Goal: Task Accomplishment & Management: Manage account settings

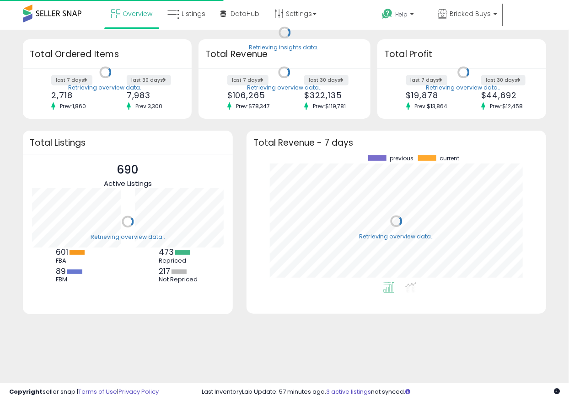
scroll to position [127, 281]
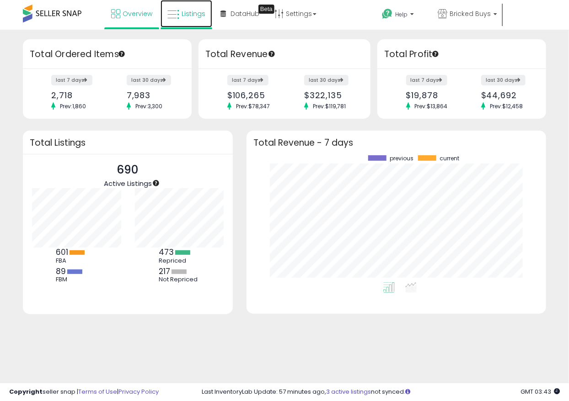
click at [197, 11] on span "Listings" at bounding box center [193, 13] width 24 height 9
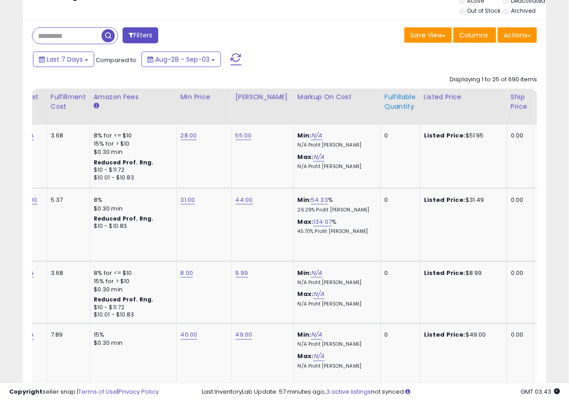
click at [380, 113] on th "Fulfillable Quantity" at bounding box center [399, 107] width 39 height 36
click at [384, 96] on div "Fulfillable Quantity" at bounding box center [400, 101] width 32 height 19
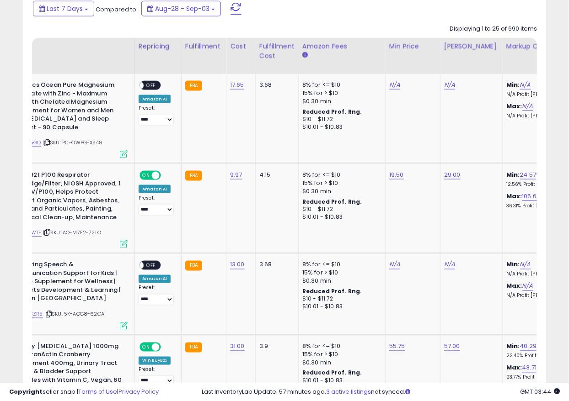
scroll to position [0, 104]
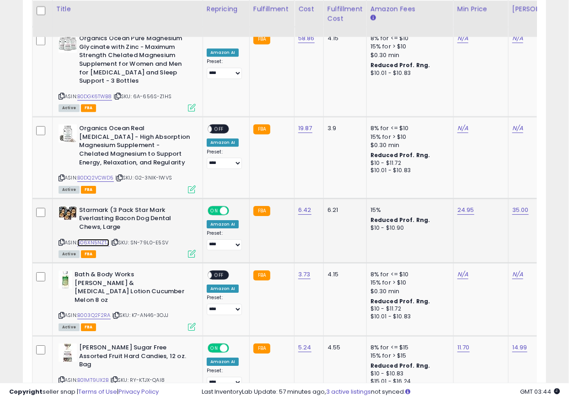
click at [107, 243] on link "B06XN5NZTJ" at bounding box center [93, 243] width 32 height 8
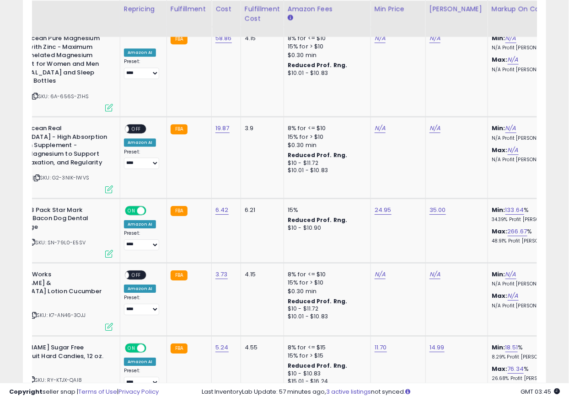
scroll to position [0, 60]
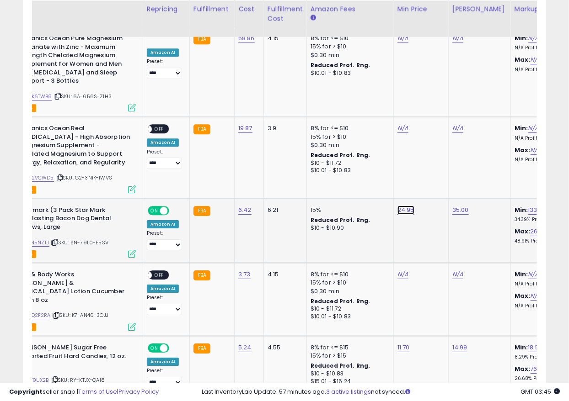
click at [400, 211] on link "24.95" at bounding box center [405, 210] width 17 height 9
drag, startPoint x: 373, startPoint y: 192, endPoint x: 300, endPoint y: 192, distance: 72.2
type input "**"
click at [432, 185] on icon "submit" at bounding box center [428, 186] width 5 height 5
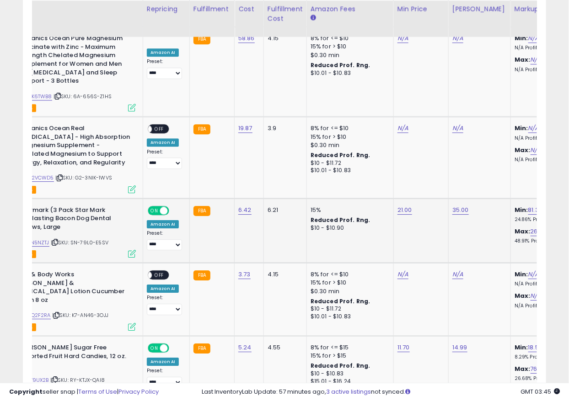
scroll to position [0, 0]
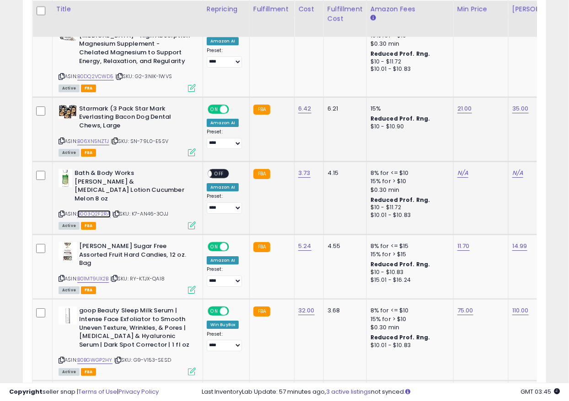
click at [102, 210] on link "B003Q2F2RA" at bounding box center [93, 214] width 33 height 8
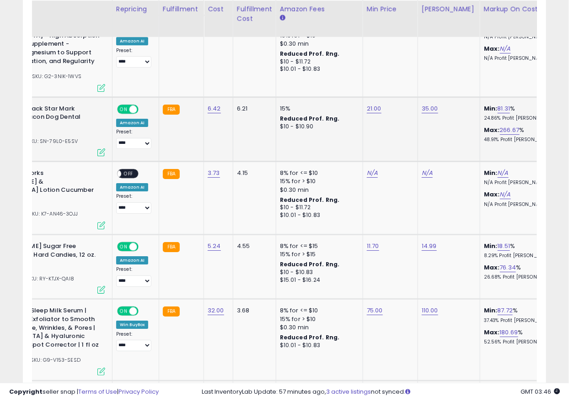
scroll to position [0, 122]
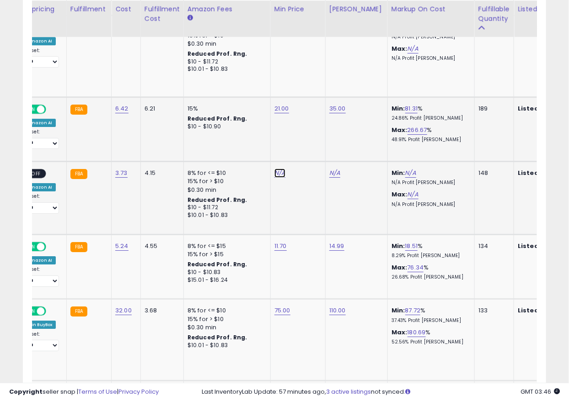
click at [275, 169] on link "N/A" at bounding box center [279, 173] width 11 height 9
click at [262, 154] on input "number" at bounding box center [252, 152] width 81 height 16
type input "****"
click at [312, 148] on button "submit" at bounding box center [304, 151] width 16 height 14
click at [339, 176] on div "N/A" at bounding box center [354, 173] width 51 height 8
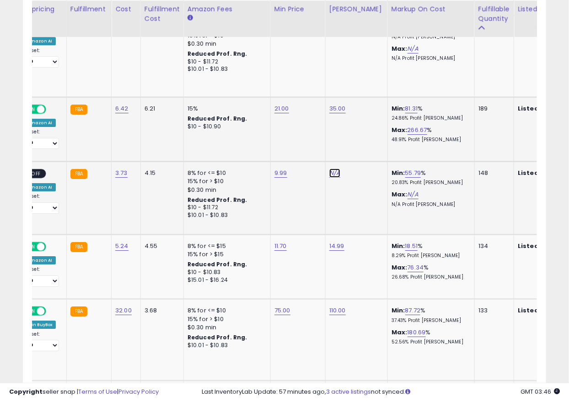
click at [337, 175] on link "N/A" at bounding box center [334, 173] width 11 height 9
click at [333, 173] on link "N/A" at bounding box center [334, 173] width 11 height 9
click at [331, 170] on link "N/A" at bounding box center [334, 173] width 11 height 9
type input "*****"
click at [362, 149] on icon "submit" at bounding box center [358, 149] width 5 height 5
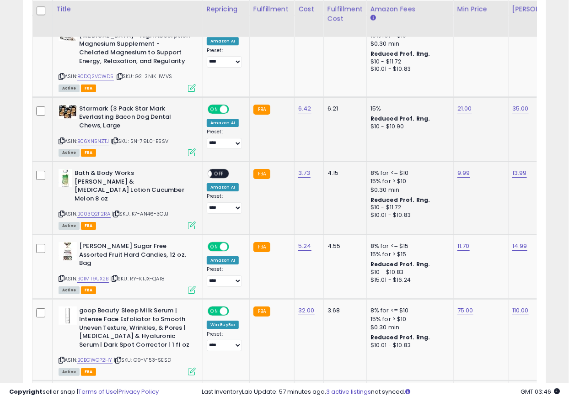
click at [215, 171] on span "OFF" at bounding box center [219, 174] width 15 height 8
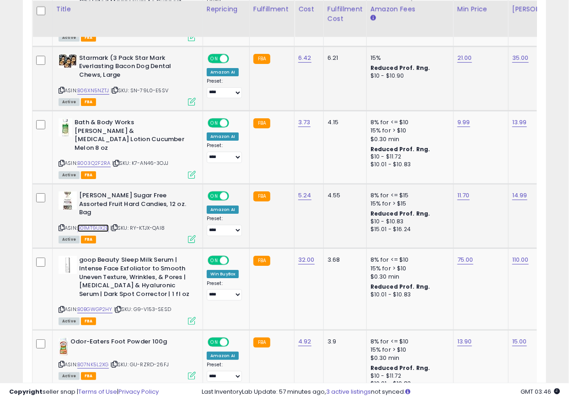
click at [106, 224] on link "B01MT9UX2B" at bounding box center [93, 228] width 32 height 8
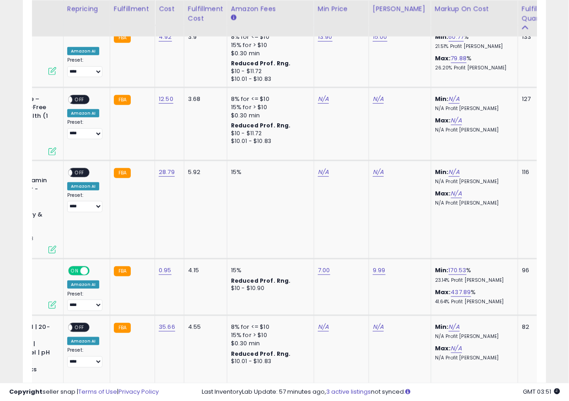
scroll to position [0, 2]
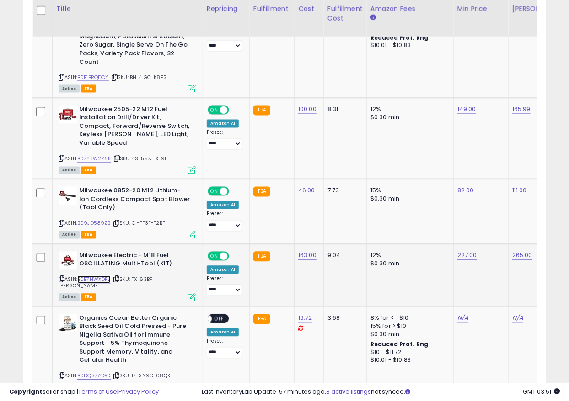
click at [108, 276] on link "B0B7HWXDRJ" at bounding box center [93, 280] width 33 height 8
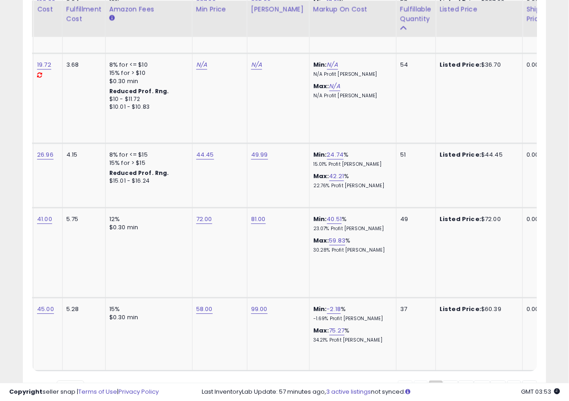
scroll to position [0, 293]
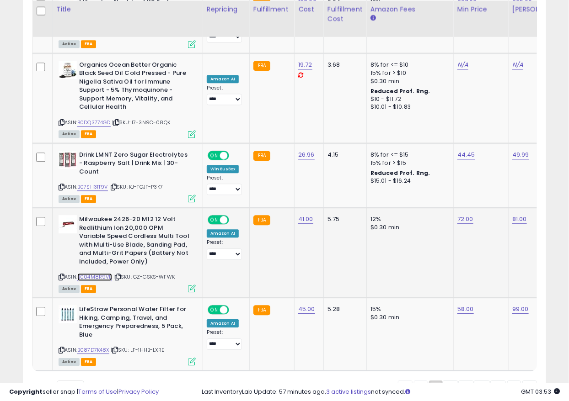
click at [106, 273] on link "B004M8R9VE" at bounding box center [94, 277] width 35 height 8
click at [467, 215] on link "72.00" at bounding box center [465, 219] width 16 height 9
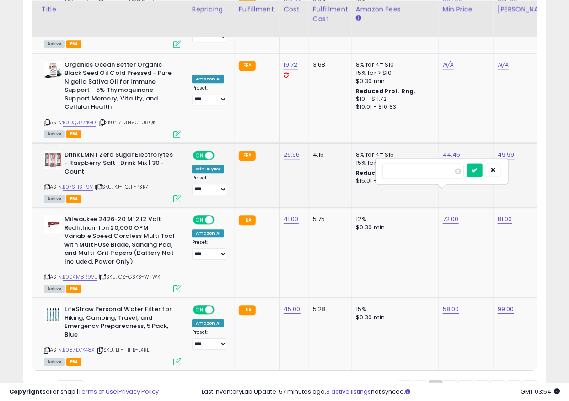
drag, startPoint x: 413, startPoint y: 169, endPoint x: 331, endPoint y: 165, distance: 81.9
type input "*****"
click at [482, 174] on button "submit" at bounding box center [475, 170] width 16 height 14
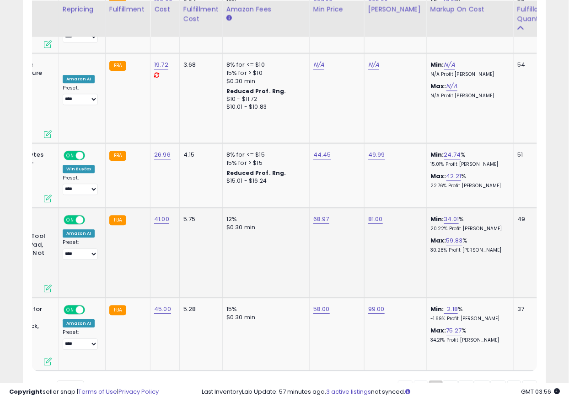
scroll to position [0, 17]
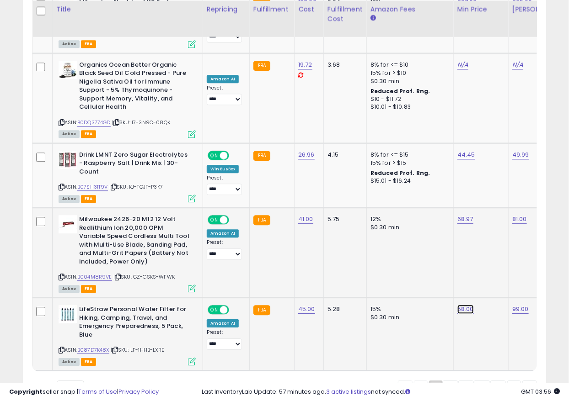
click at [457, 305] on link "58.00" at bounding box center [465, 309] width 16 height 9
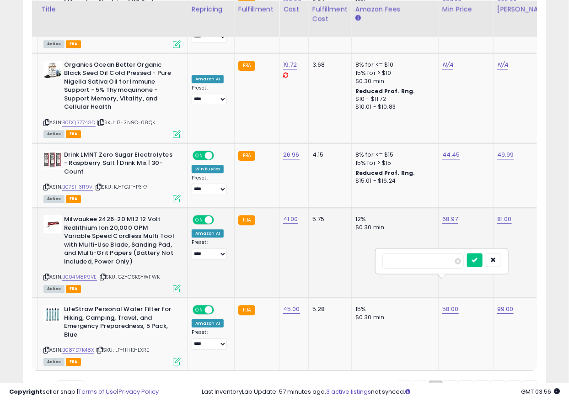
drag, startPoint x: 410, startPoint y: 263, endPoint x: 273, endPoint y: 254, distance: 136.5
type input "**"
click at [477, 258] on icon "submit" at bounding box center [474, 259] width 5 height 5
click at [447, 381] on link "2" at bounding box center [450, 389] width 16 height 16
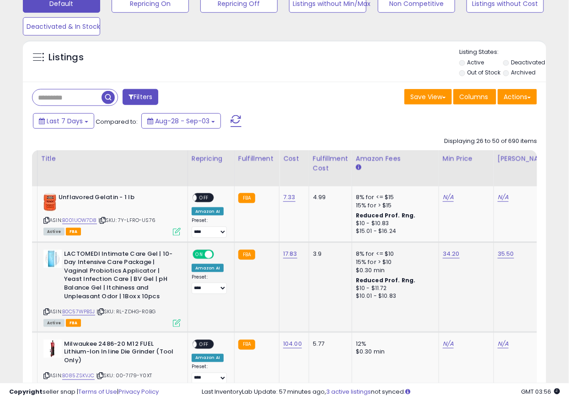
scroll to position [318, 0]
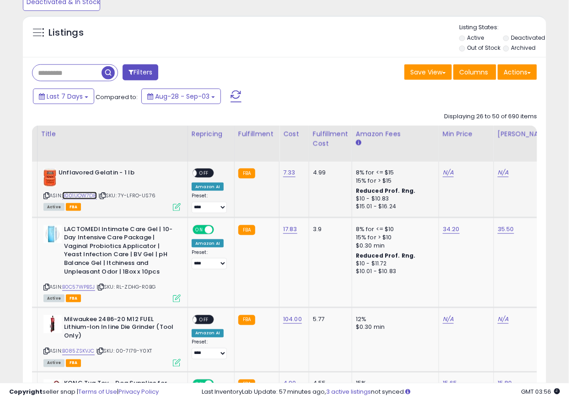
click at [83, 193] on link "B001UOW7D8" at bounding box center [79, 196] width 35 height 8
click at [197, 173] on span "OFF" at bounding box center [204, 174] width 15 height 8
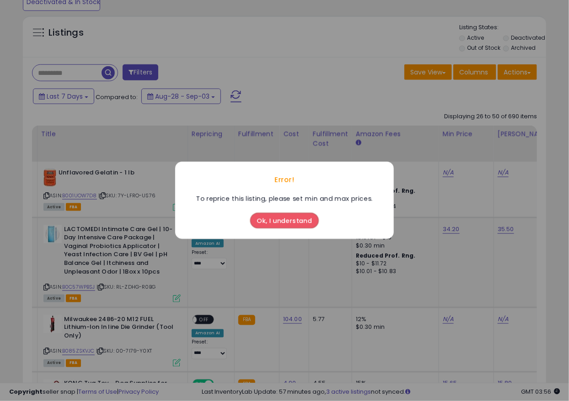
click at [293, 221] on button "Ok, I understand" at bounding box center [284, 221] width 69 height 16
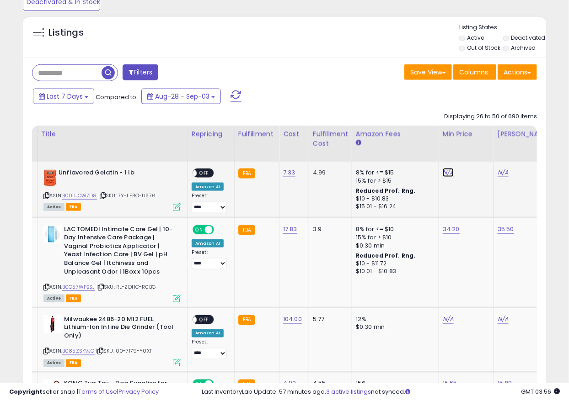
click at [446, 175] on link "N/A" at bounding box center [447, 172] width 11 height 9
click at [412, 153] on input "number" at bounding box center [419, 152] width 81 height 16
type input "****"
click at [474, 148] on icon "submit" at bounding box center [471, 149] width 5 height 5
click at [497, 172] on link "N/A" at bounding box center [502, 172] width 11 height 9
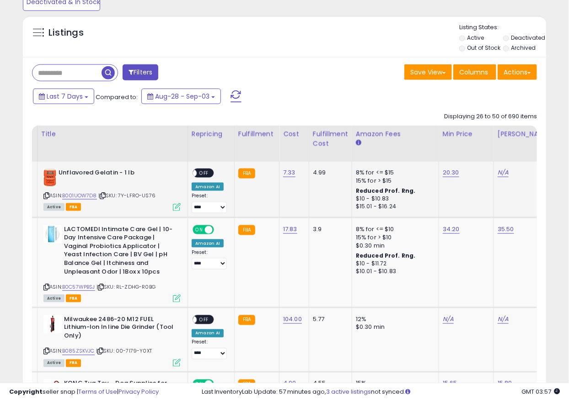
scroll to position [0, 67]
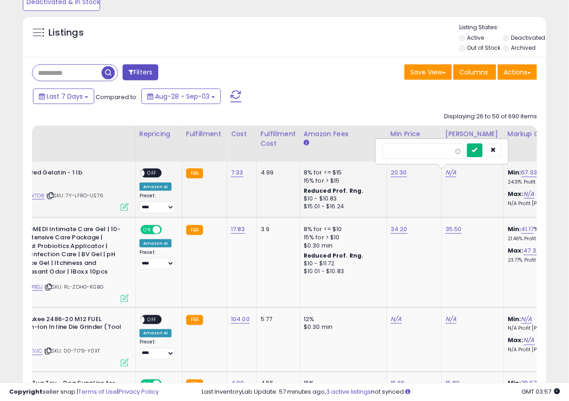
type input "**"
click at [477, 148] on icon "submit" at bounding box center [474, 149] width 5 height 5
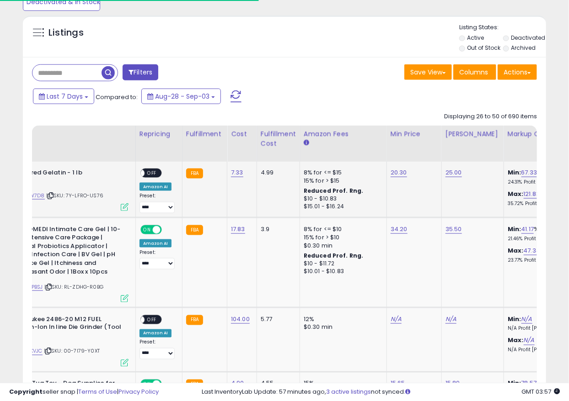
click at [148, 171] on span "OFF" at bounding box center [151, 174] width 15 height 8
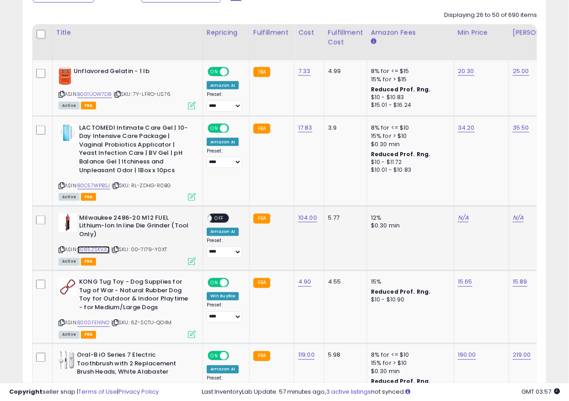
click at [99, 248] on link "B085ZSKVJC" at bounding box center [93, 250] width 32 height 8
click at [459, 218] on link "N/A" at bounding box center [463, 217] width 11 height 9
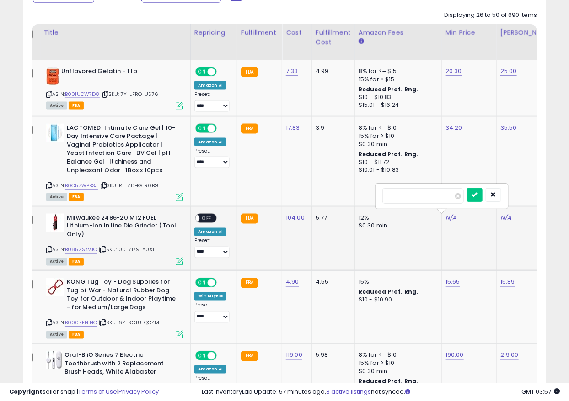
type input "***"
click button "submit" at bounding box center [475, 195] width 16 height 14
click at [212, 217] on span "OFF" at bounding box center [206, 218] width 15 height 8
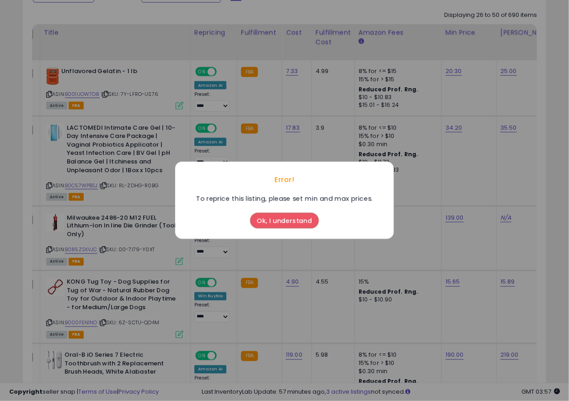
click at [304, 220] on button "Ok, I understand" at bounding box center [284, 221] width 69 height 16
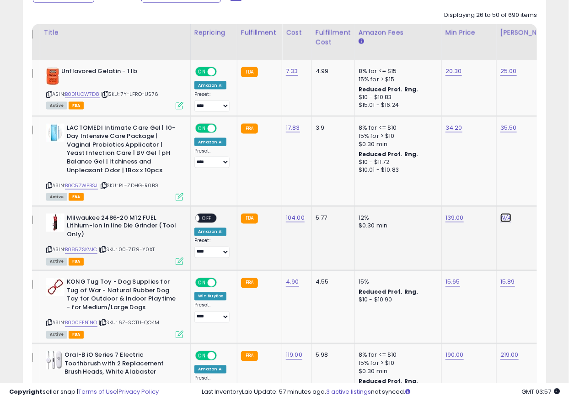
click at [502, 218] on link "N/A" at bounding box center [505, 217] width 11 height 9
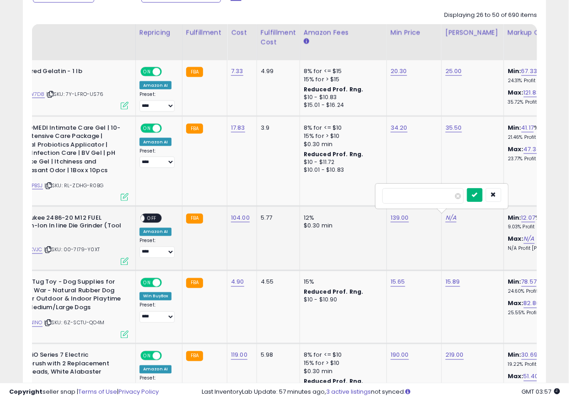
type input "***"
click at [482, 195] on button "submit" at bounding box center [475, 195] width 16 height 14
click at [146, 214] on span "OFF" at bounding box center [151, 218] width 15 height 8
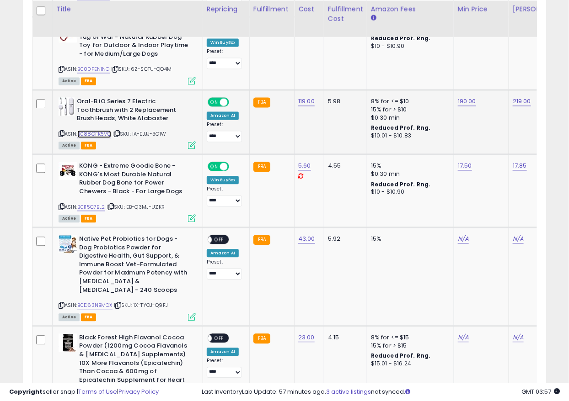
click at [98, 130] on link "B088CFK5VQ" at bounding box center [94, 134] width 34 height 8
click at [458, 100] on link "190.00" at bounding box center [467, 101] width 18 height 9
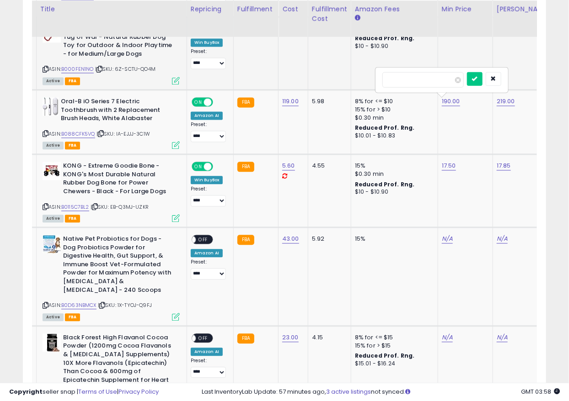
drag, startPoint x: 415, startPoint y: 77, endPoint x: 333, endPoint y: 72, distance: 82.9
type input "***"
click at [482, 76] on button "submit" at bounding box center [475, 79] width 16 height 14
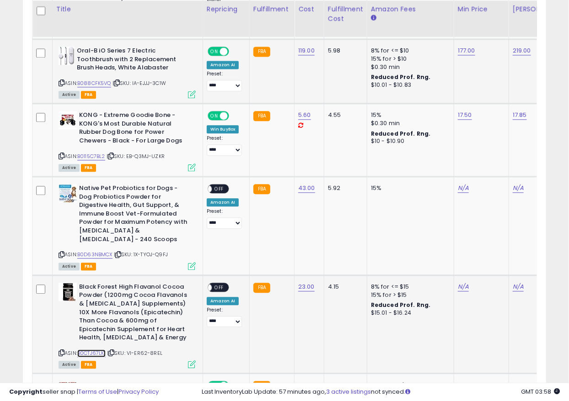
click at [94, 350] on link "B0CTJ67LK1" at bounding box center [91, 354] width 28 height 8
click at [462, 282] on link "N/A" at bounding box center [463, 286] width 11 height 9
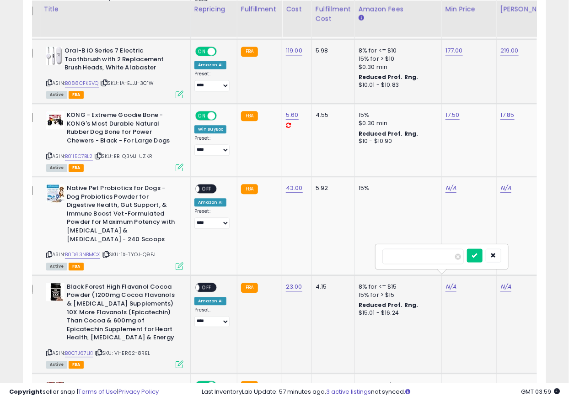
click at [420, 259] on input "number" at bounding box center [422, 257] width 81 height 16
type input "*****"
click at [482, 255] on button "submit" at bounding box center [475, 256] width 16 height 14
click at [500, 282] on link "N/A" at bounding box center [505, 286] width 11 height 9
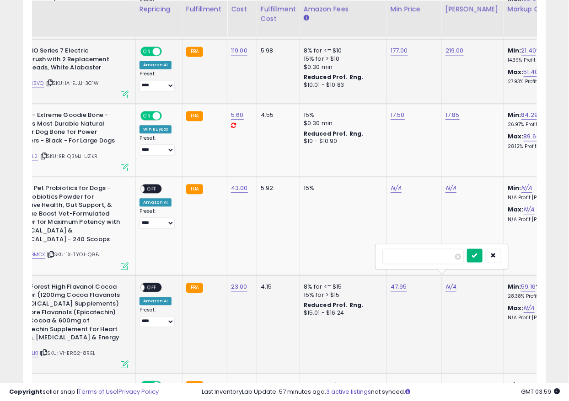
type input "**"
click at [482, 258] on button "submit" at bounding box center [475, 256] width 16 height 14
click at [146, 283] on span "OFF" at bounding box center [151, 287] width 15 height 8
drag, startPoint x: 232, startPoint y: 383, endPoint x: 175, endPoint y: 383, distance: 56.7
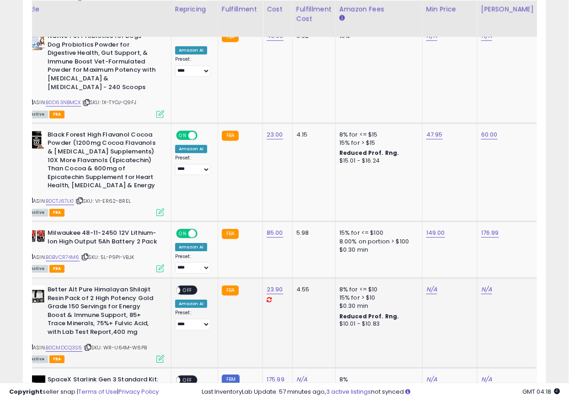
scroll to position [0, 0]
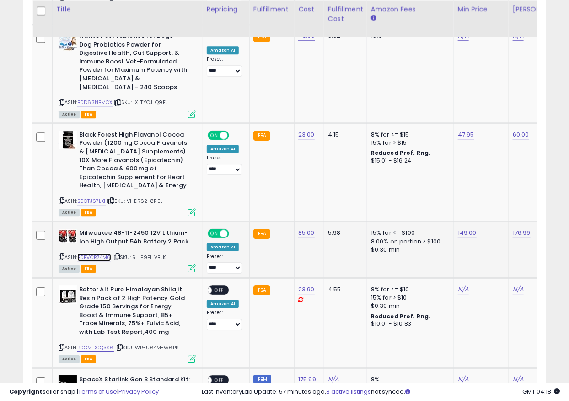
click at [106, 254] on link "B0BVCR74M6" at bounding box center [94, 258] width 34 height 8
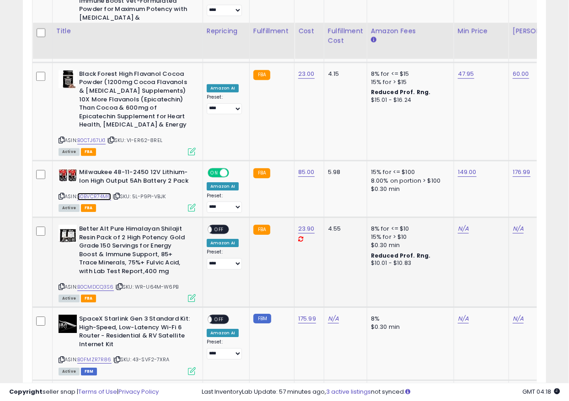
scroll to position [927, 0]
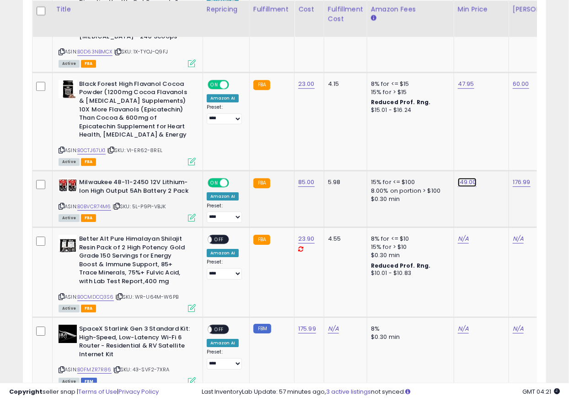
click at [466, 178] on link "149.00" at bounding box center [467, 182] width 19 height 9
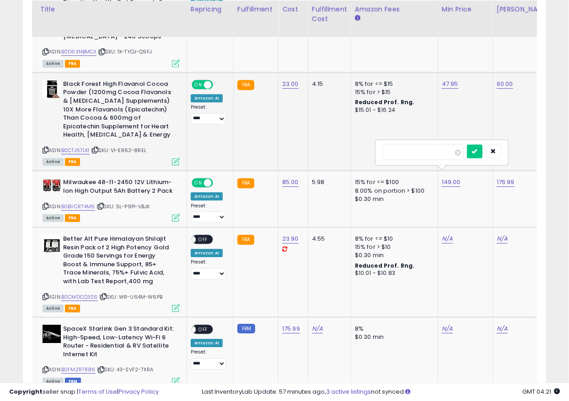
drag, startPoint x: 418, startPoint y: 151, endPoint x: 323, endPoint y: 150, distance: 95.1
type input "***"
click at [477, 149] on icon "submit" at bounding box center [474, 150] width 5 height 5
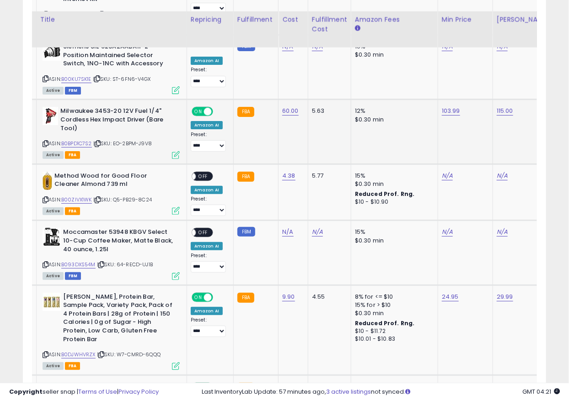
scroll to position [1384, 0]
